Goal: Information Seeking & Learning: Check status

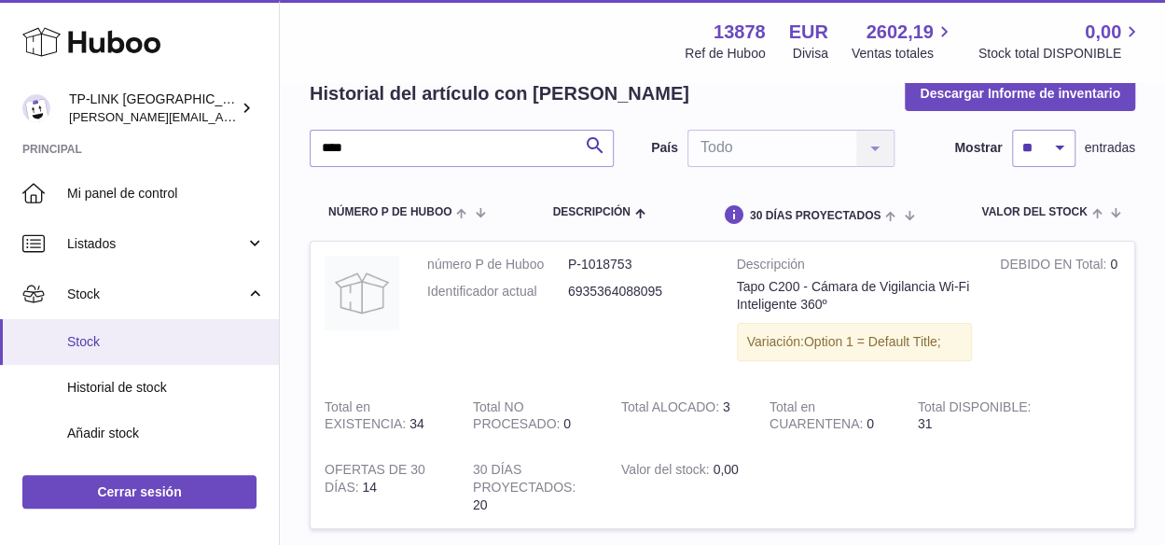
scroll to position [187, 0]
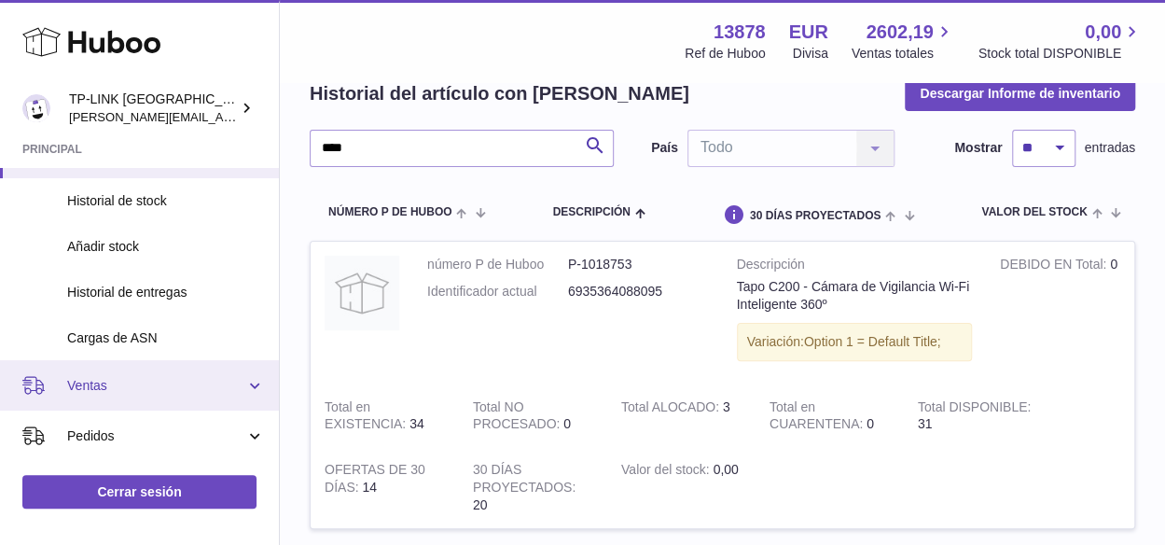
click at [237, 382] on span "Ventas" at bounding box center [156, 386] width 178 height 18
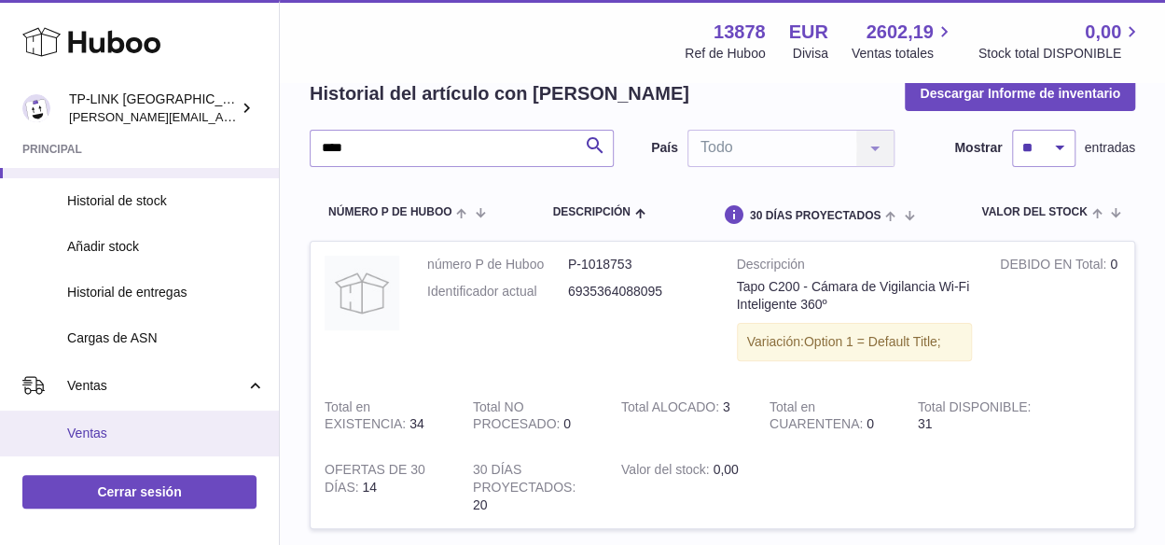
click at [111, 424] on span "Ventas" at bounding box center [166, 433] width 198 height 18
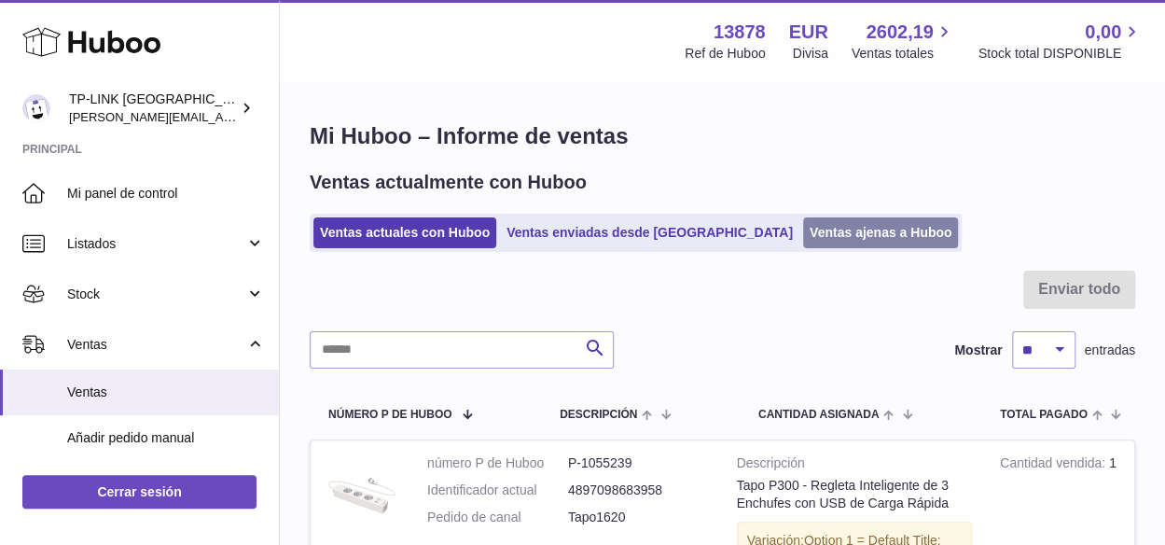
click at [809, 233] on link "Ventas ajenas a Huboo" at bounding box center [881, 232] width 156 height 31
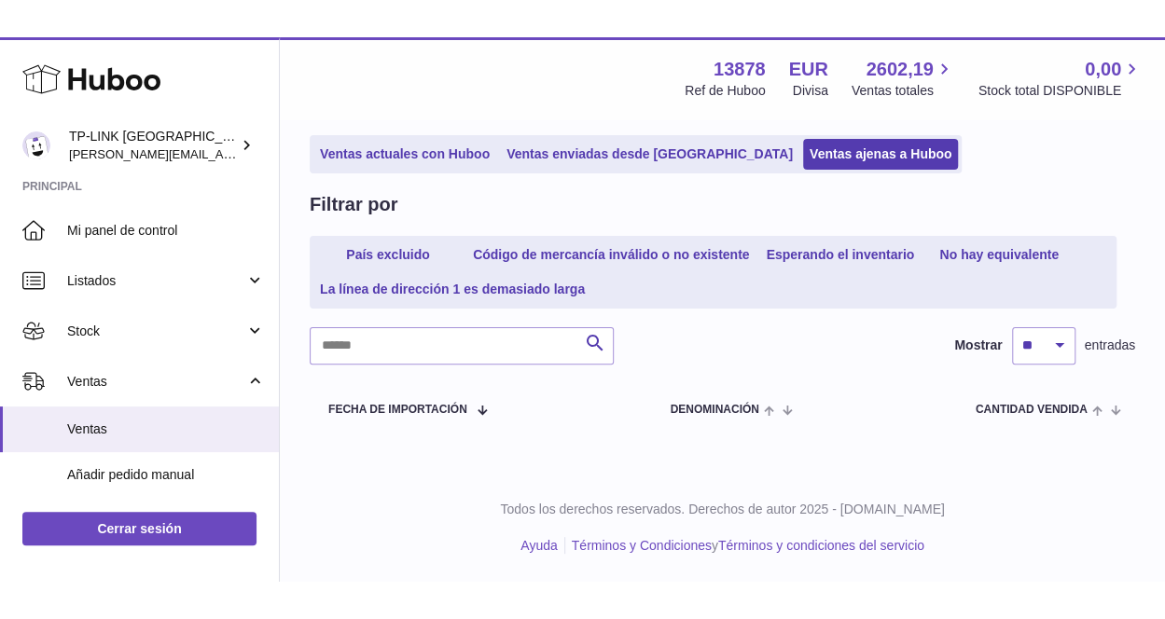
scroll to position [41, 0]
